Goal: Information Seeking & Learning: Learn about a topic

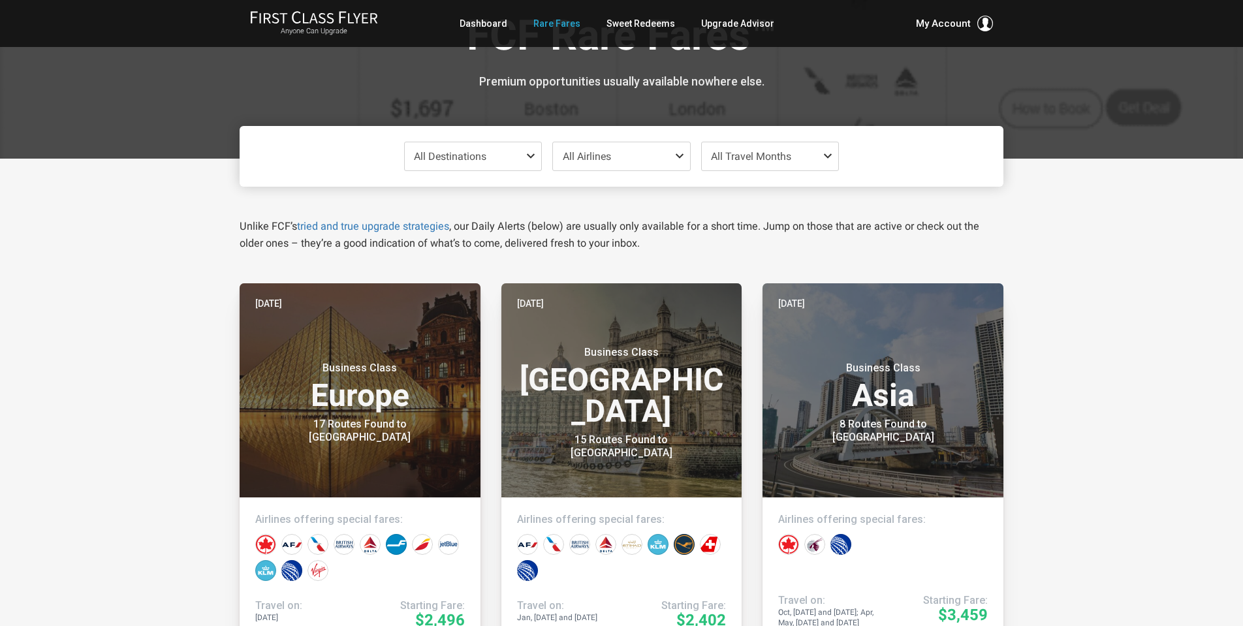
scroll to position [52, 0]
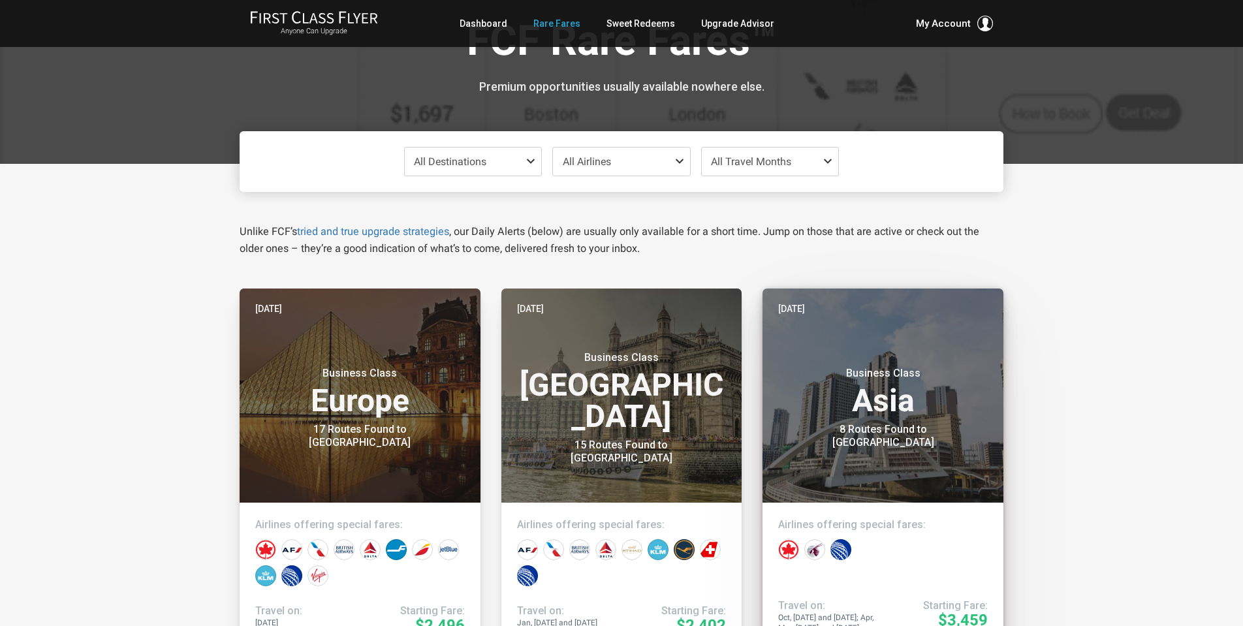
click at [873, 384] on h3 "Business Class Asia" at bounding box center [883, 392] width 210 height 50
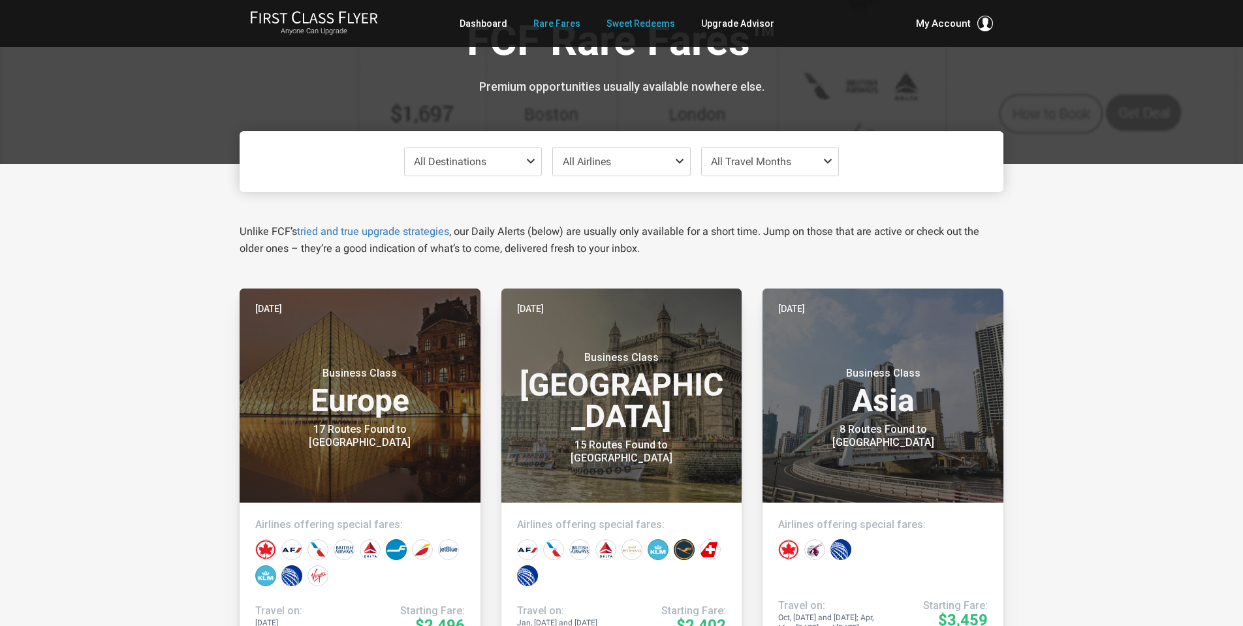
click at [659, 23] on link "Sweet Redeems" at bounding box center [640, 23] width 69 height 23
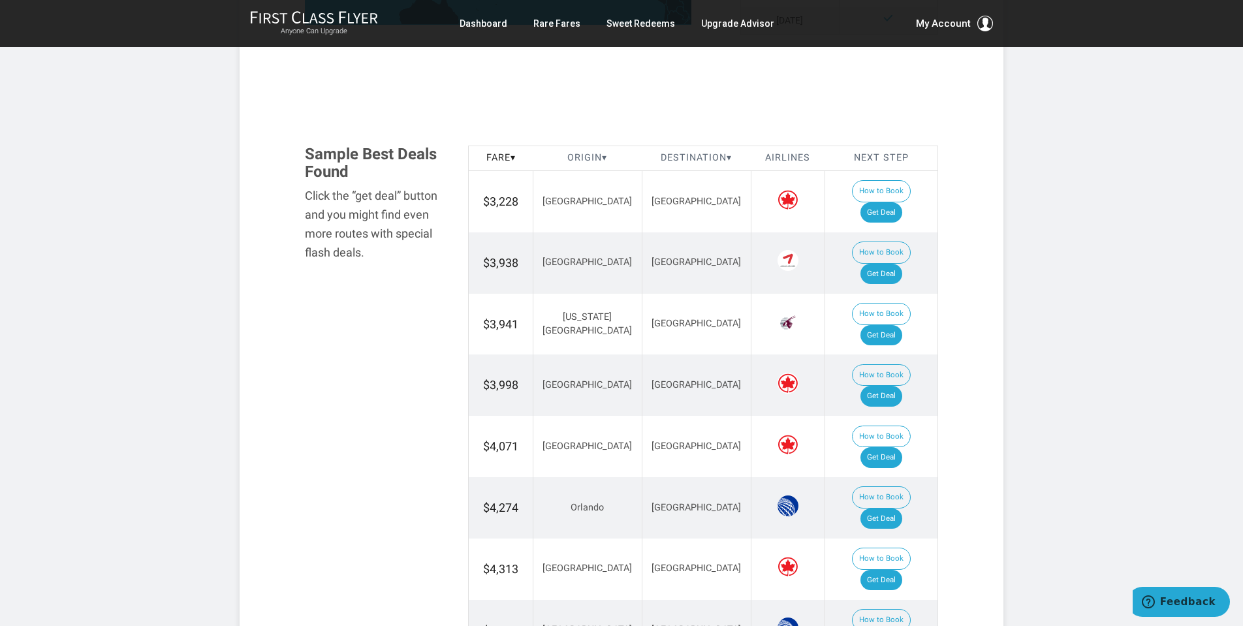
scroll to position [699, 0]
click at [852, 364] on button "How to Book" at bounding box center [881, 375] width 59 height 22
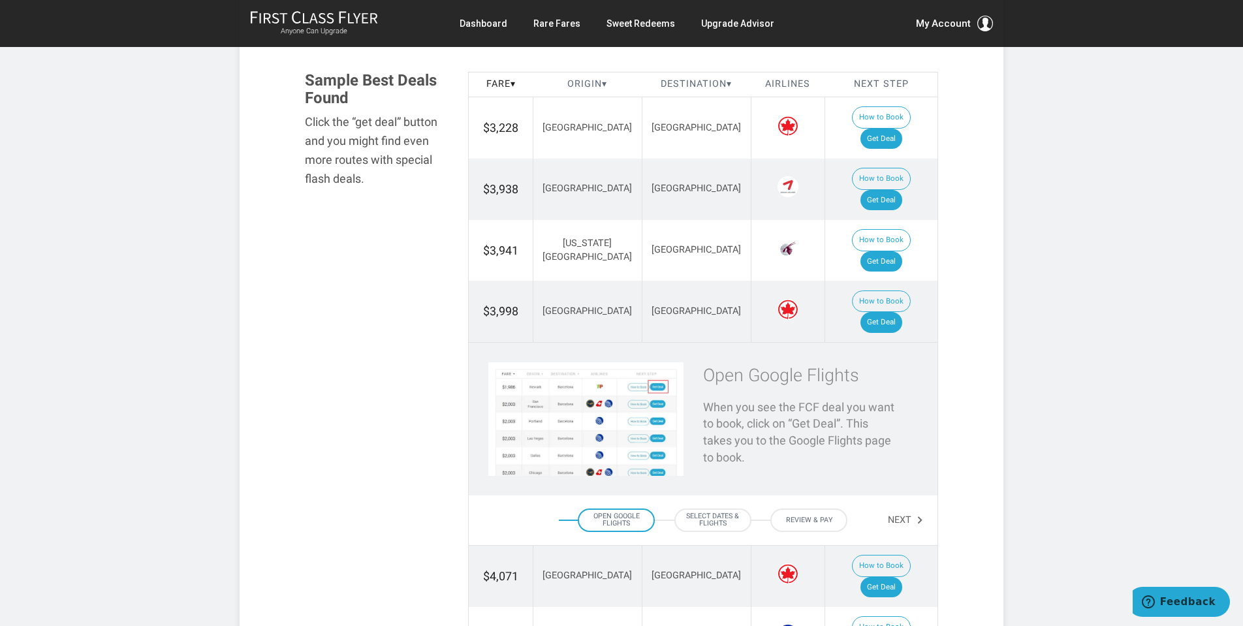
scroll to position [778, 0]
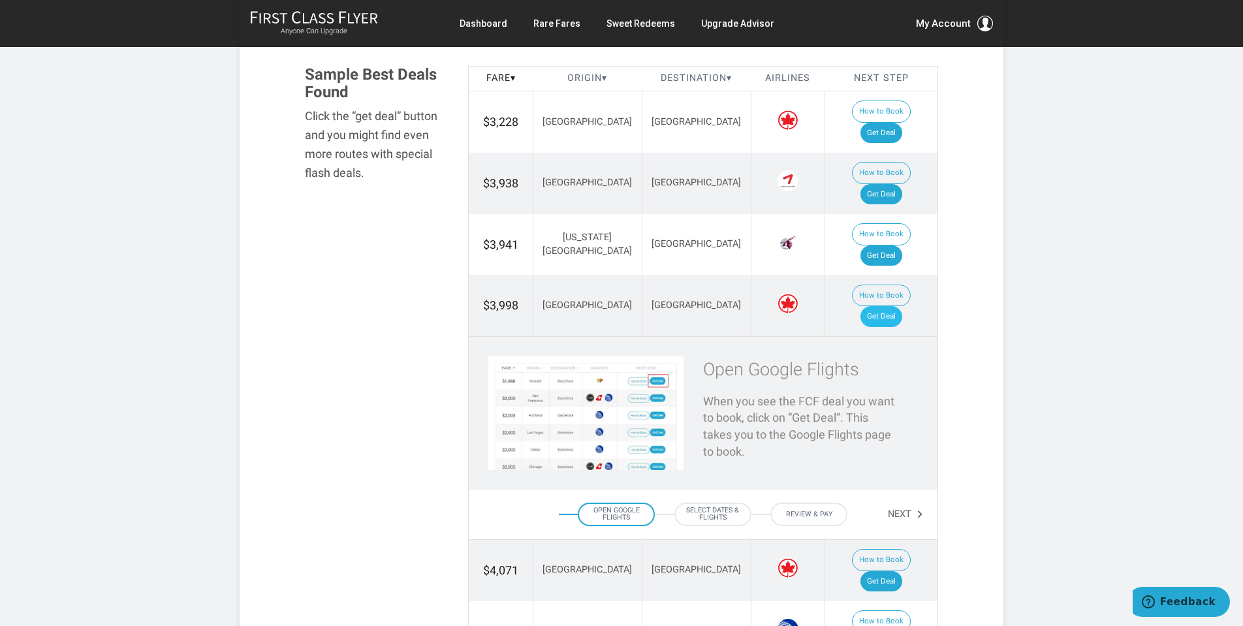
click at [902, 306] on link "Get Deal" at bounding box center [881, 316] width 42 height 21
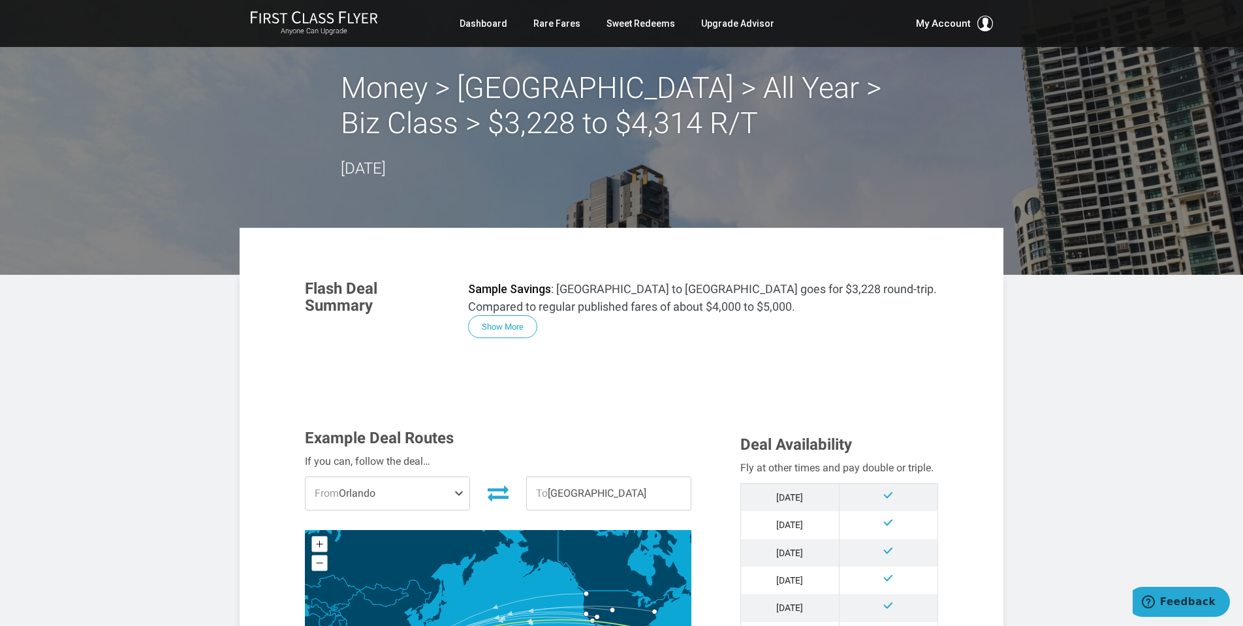
scroll to position [0, 0]
click at [721, 24] on link "Upgrade Advisor" at bounding box center [737, 23] width 73 height 23
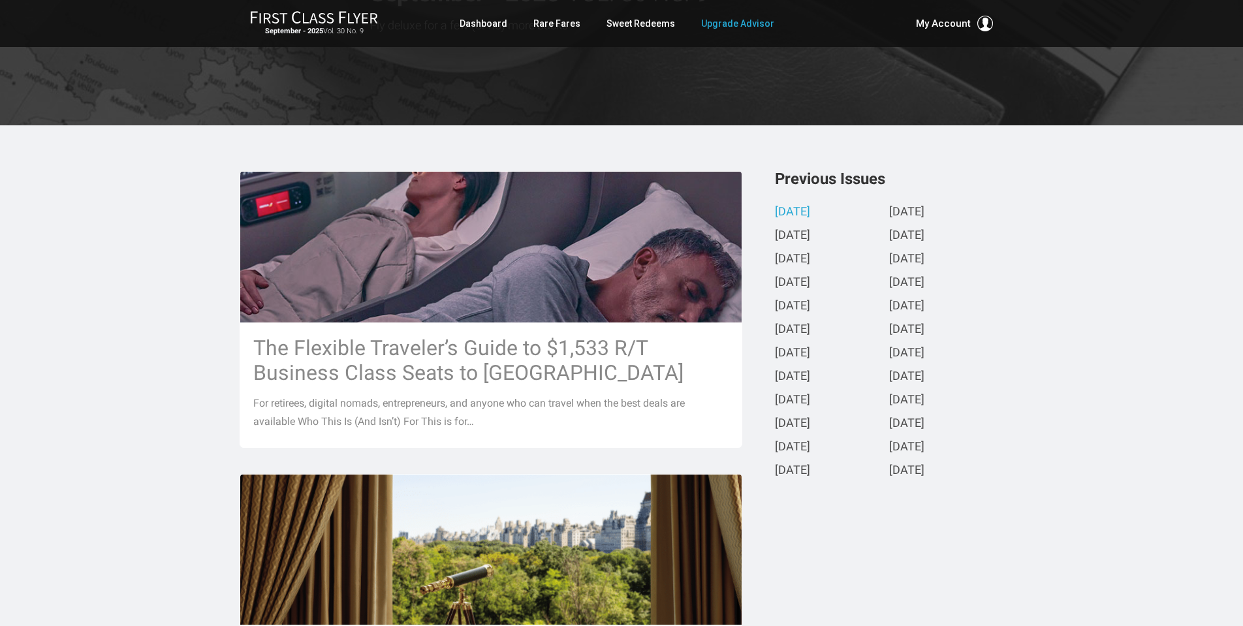
scroll to position [185, 0]
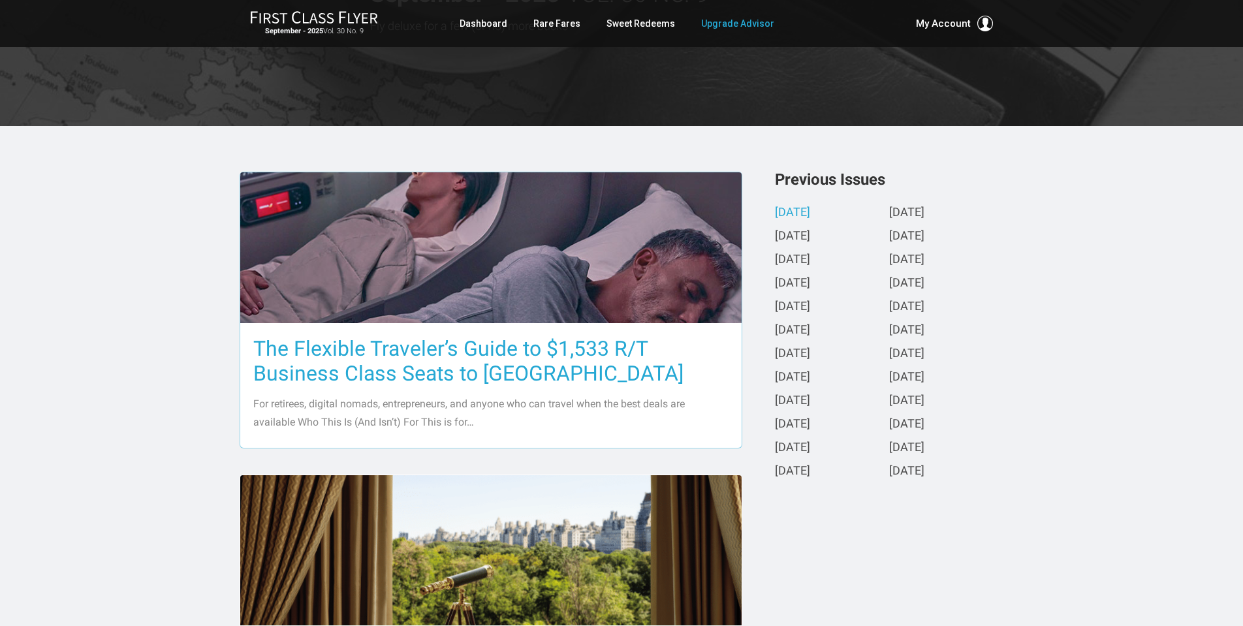
click at [604, 281] on img at bounding box center [490, 248] width 501 height 282
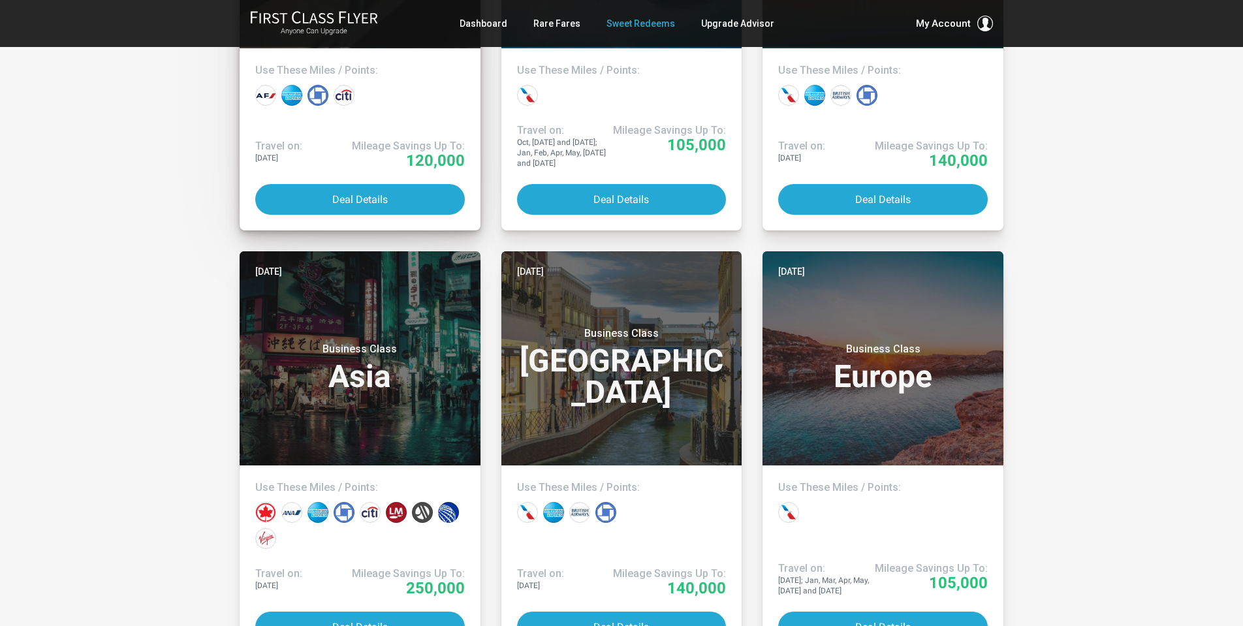
scroll to position [913, 0]
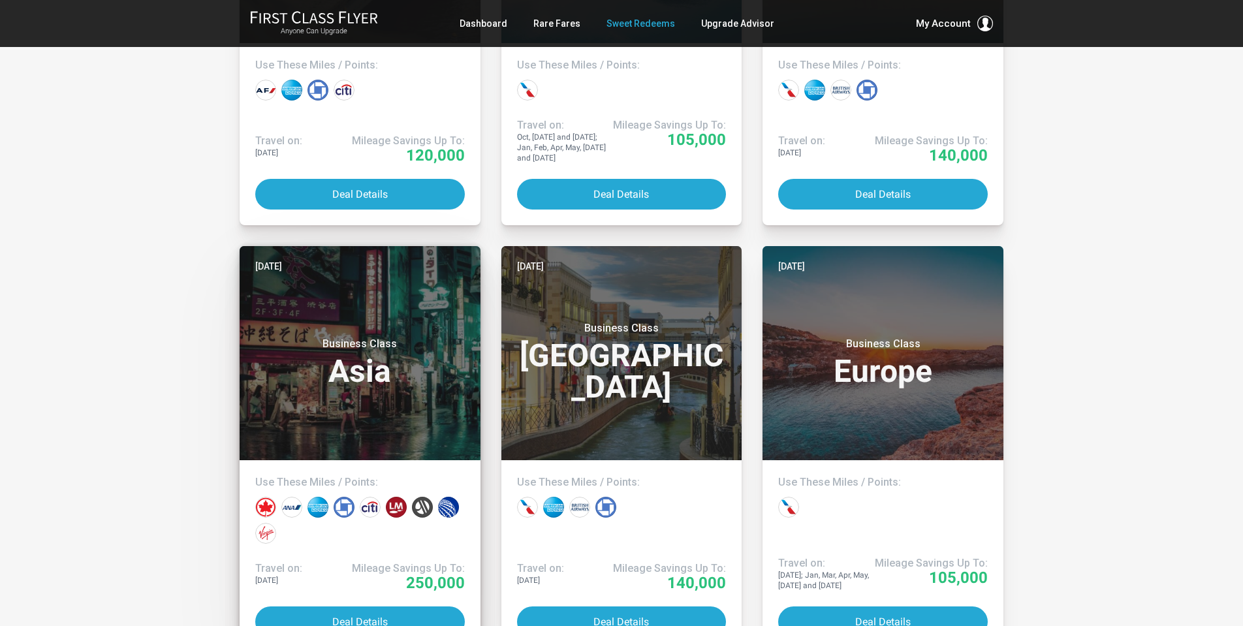
click at [347, 366] on h3 "Business Class Asia" at bounding box center [360, 362] width 210 height 50
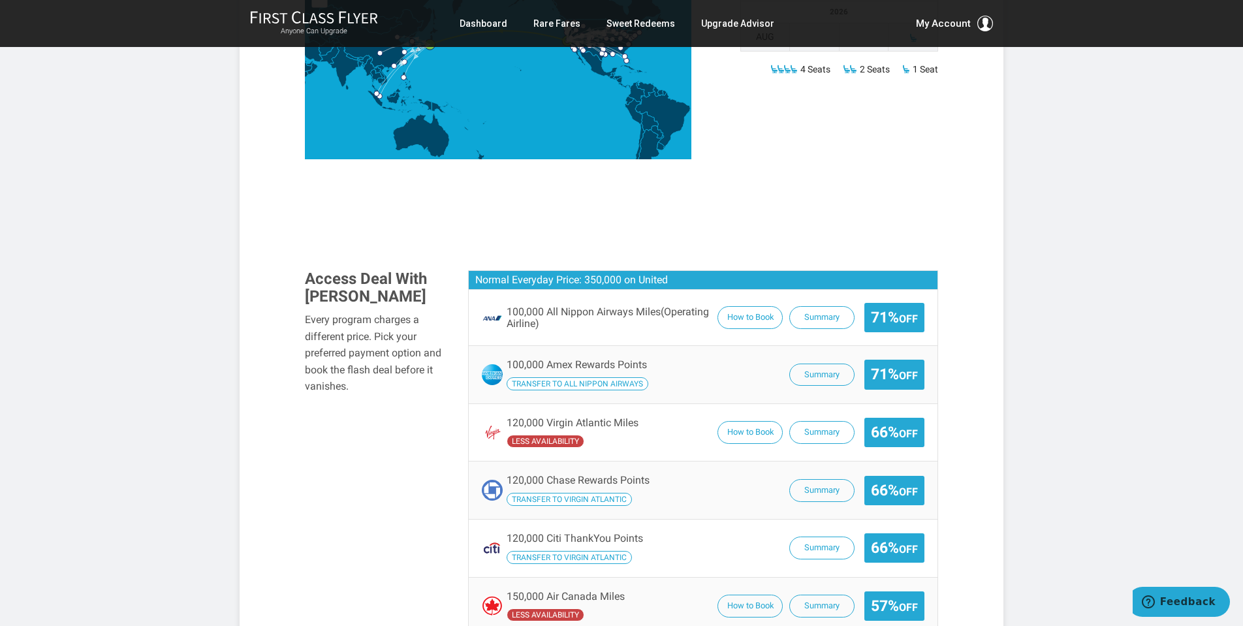
scroll to position [669, 0]
click at [813, 478] on button "Summary" at bounding box center [821, 489] width 65 height 23
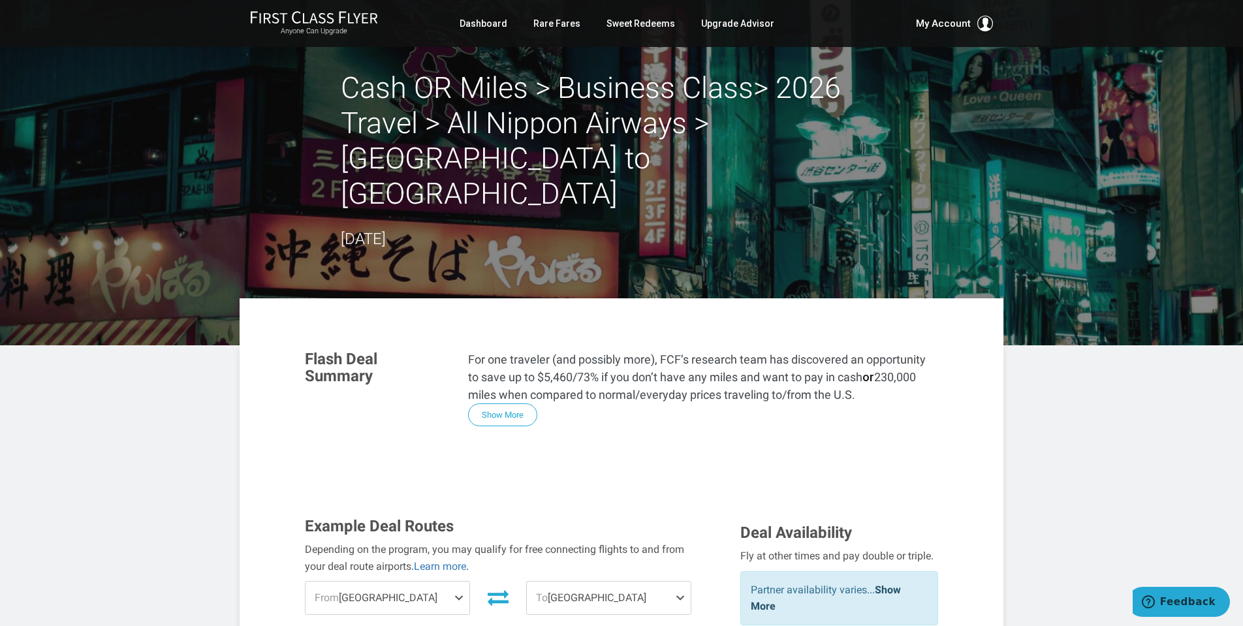
scroll to position [0, 0]
click at [499, 21] on link "Dashboard" at bounding box center [484, 23] width 48 height 23
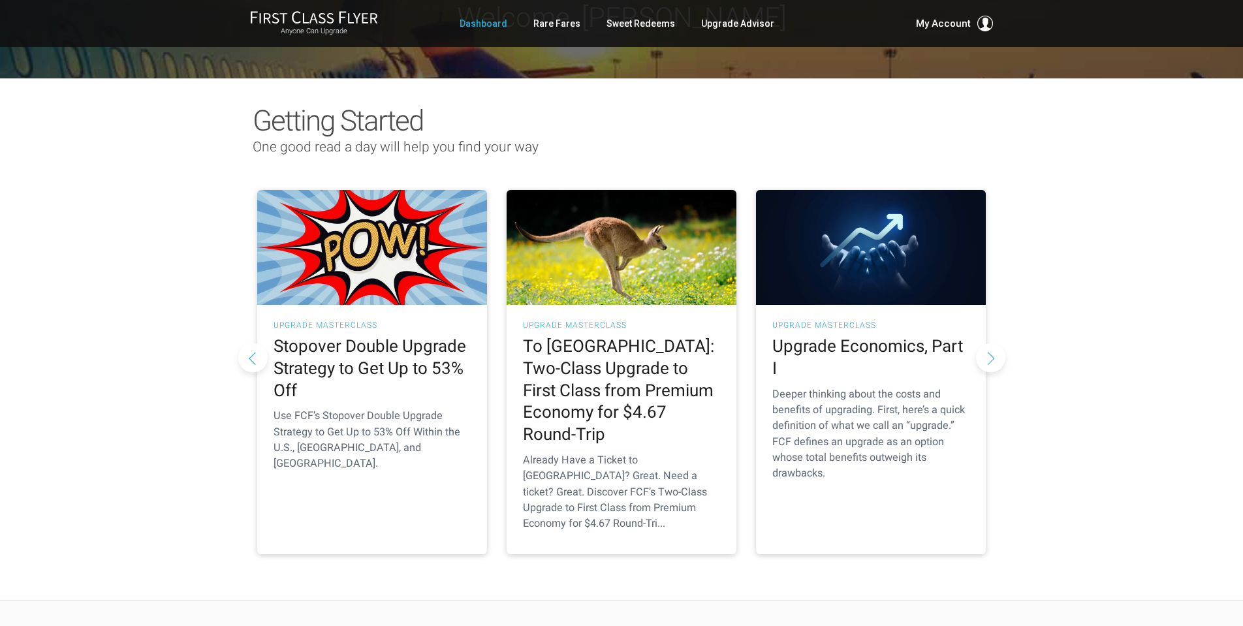
scroll to position [64, 0]
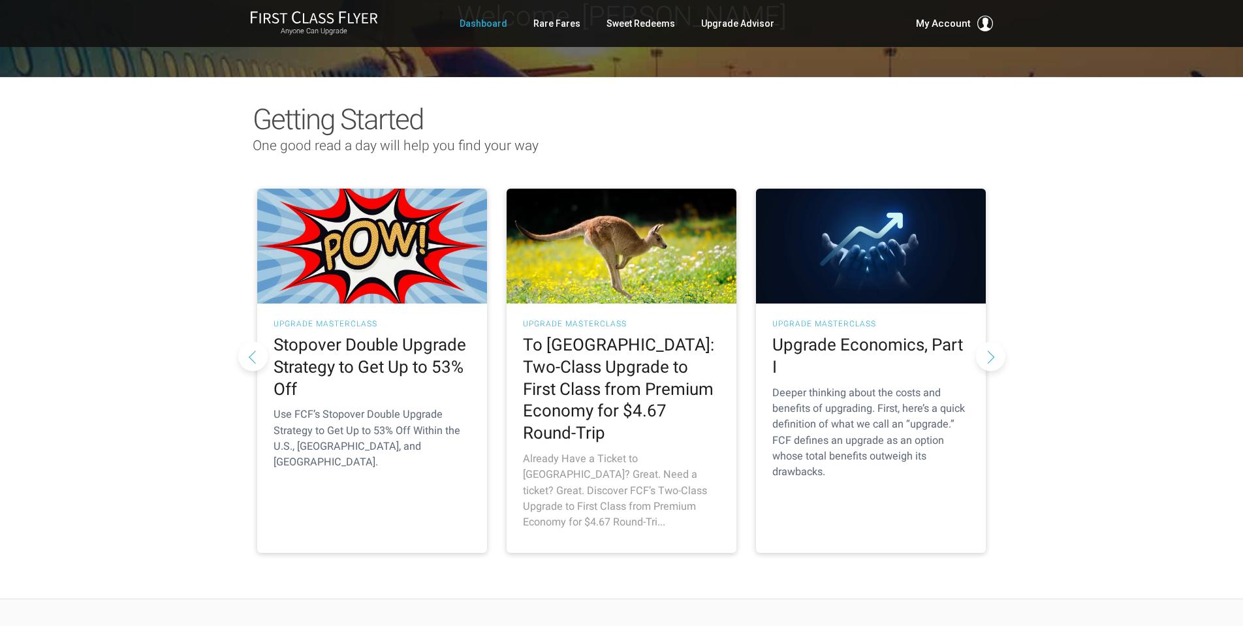
click at [625, 322] on h3 "UPGRADE MASTERCLASS" at bounding box center [621, 324] width 197 height 8
click at [630, 277] on img at bounding box center [622, 246] width 230 height 115
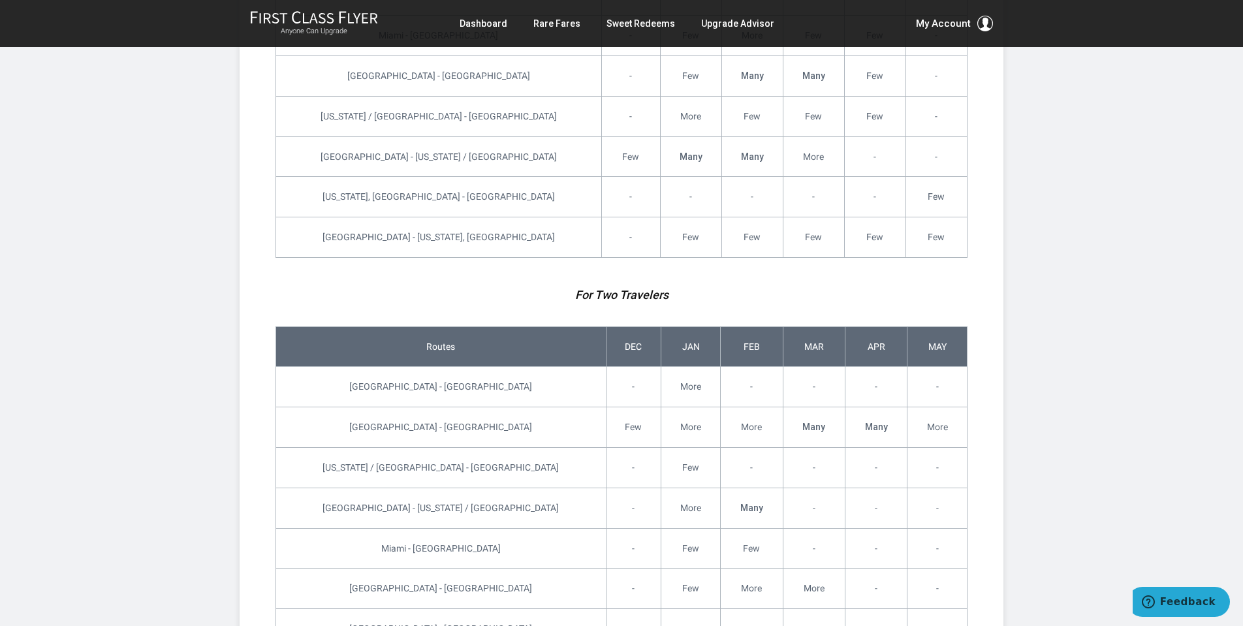
scroll to position [4232, 0]
